Goal: Find specific page/section: Find specific page/section

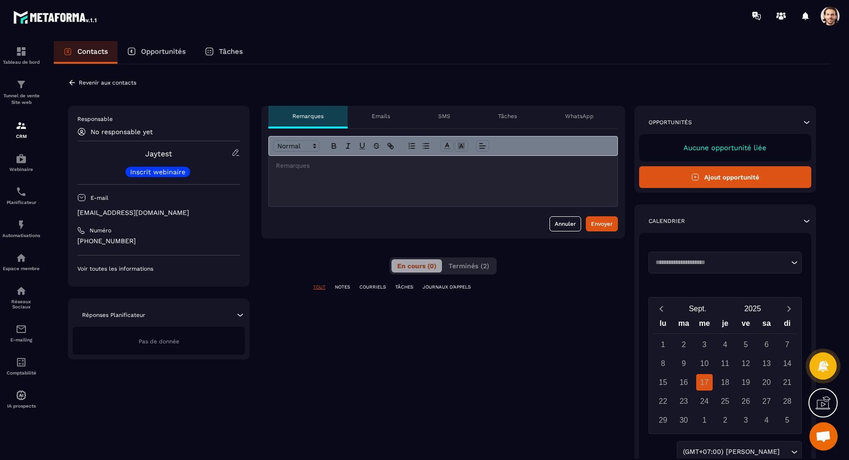
click at [482, 259] on button "Terminés (2)" at bounding box center [469, 265] width 52 height 13
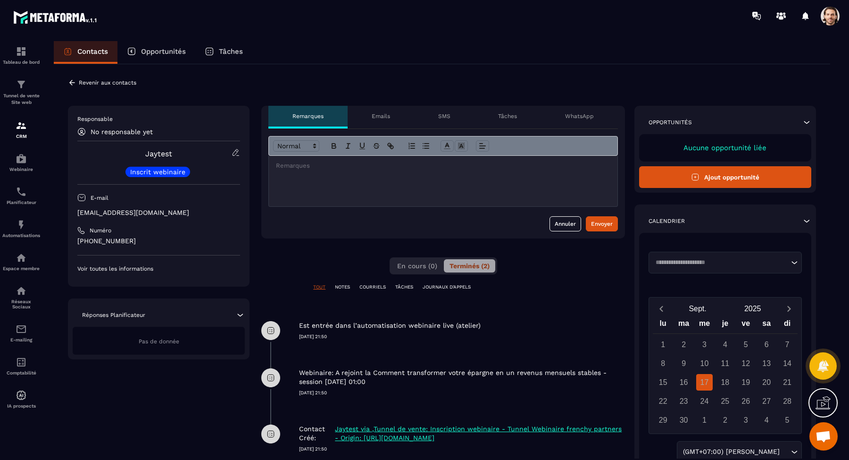
scroll to position [10, 0]
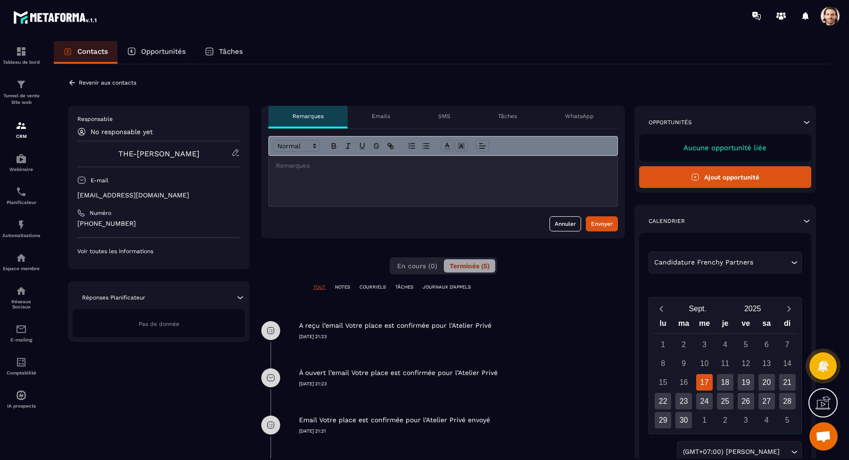
scroll to position [59, 0]
